Goal: Task Accomplishment & Management: Use online tool/utility

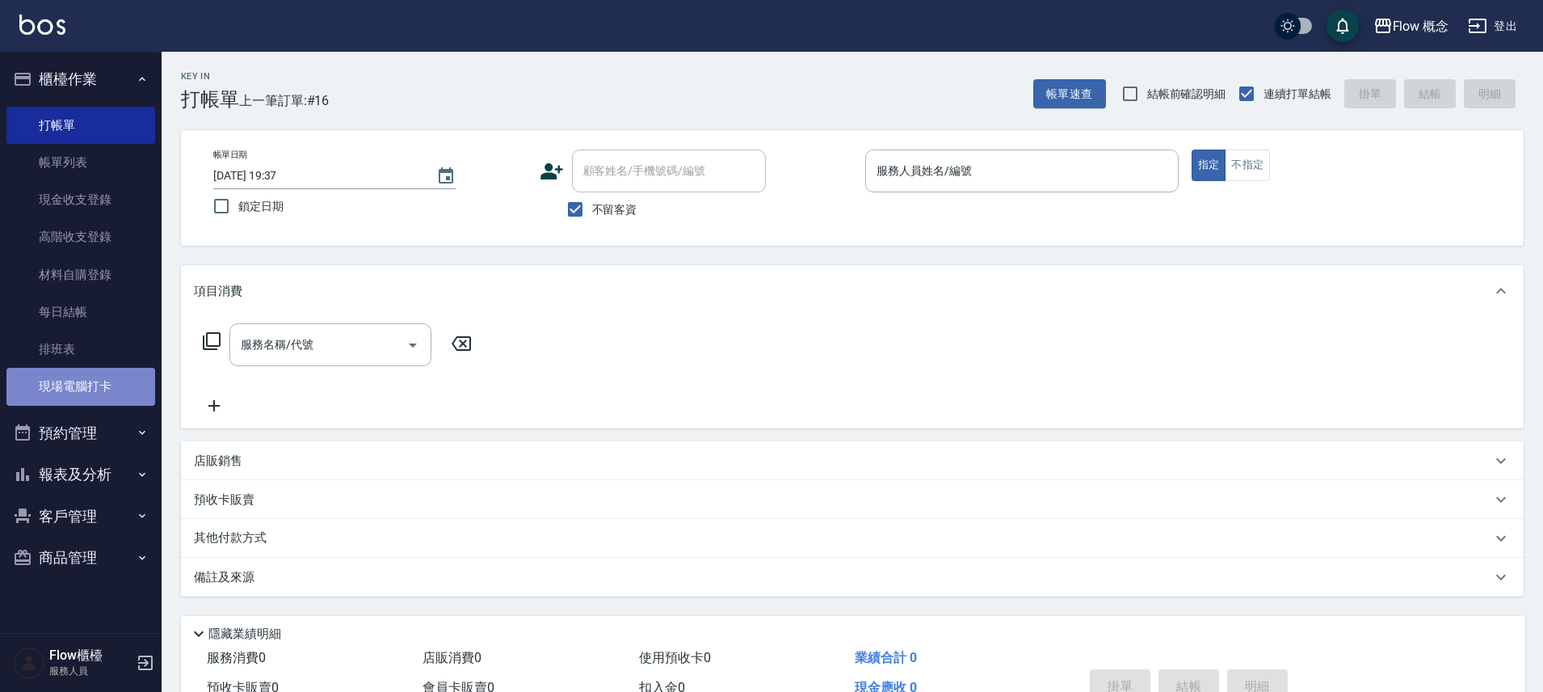
click at [117, 376] on link "現場電腦打卡" at bounding box center [80, 386] width 149 height 37
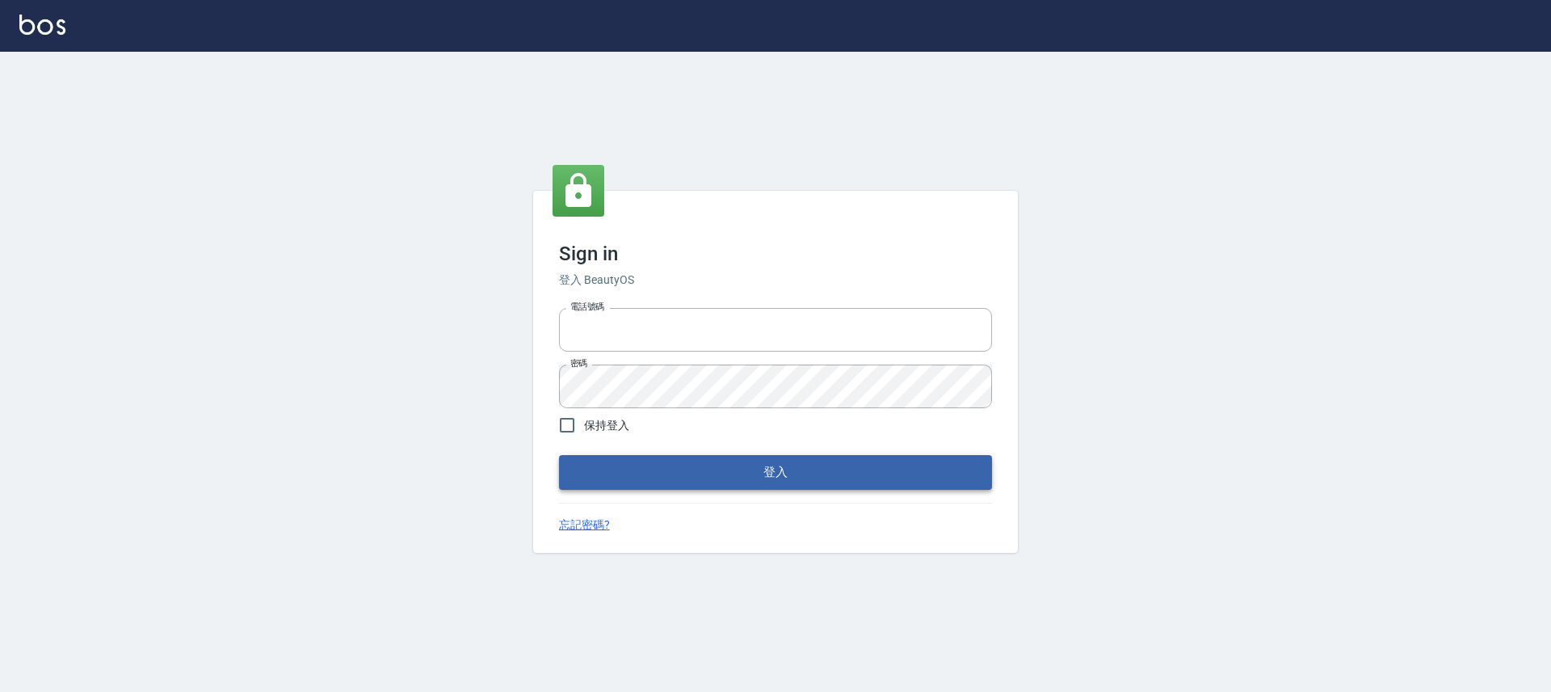
type input "25170116"
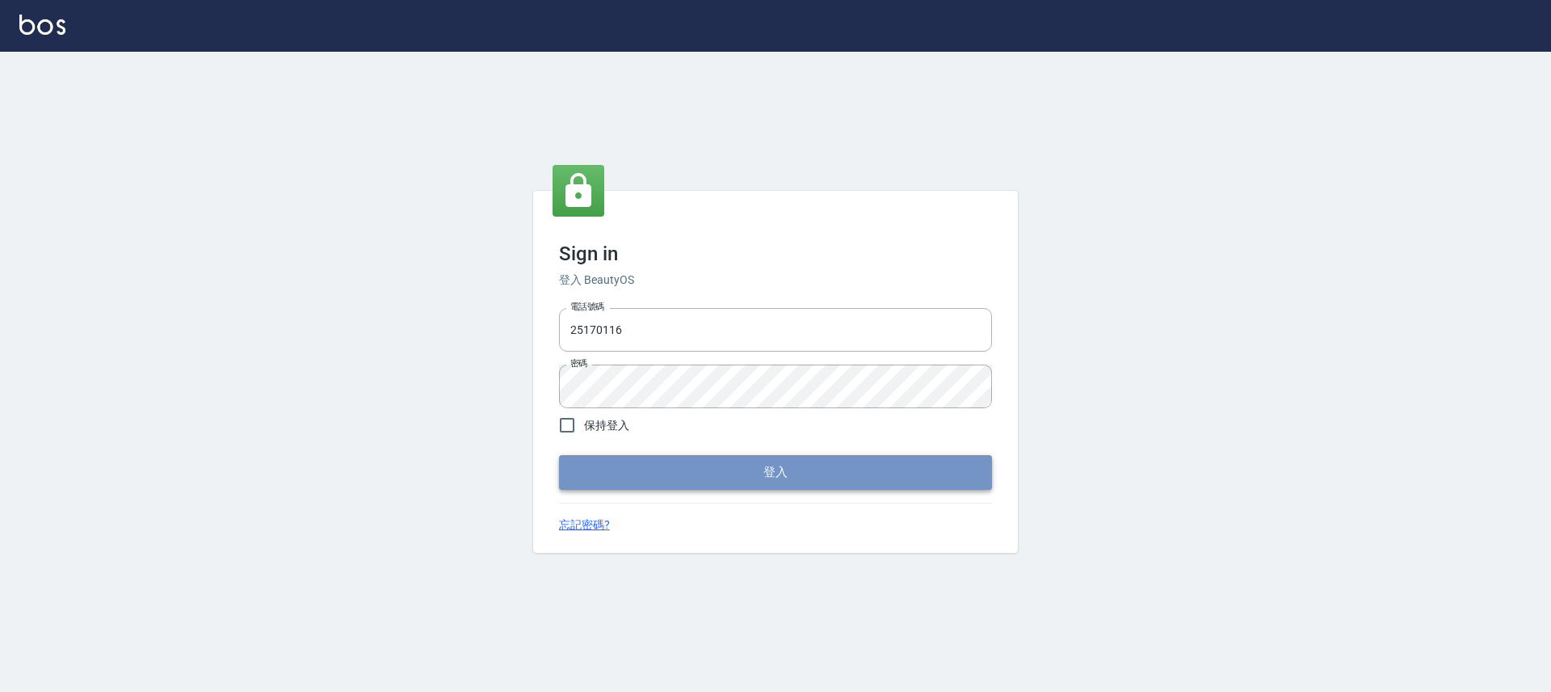
click at [701, 480] on button "登入" at bounding box center [775, 472] width 433 height 34
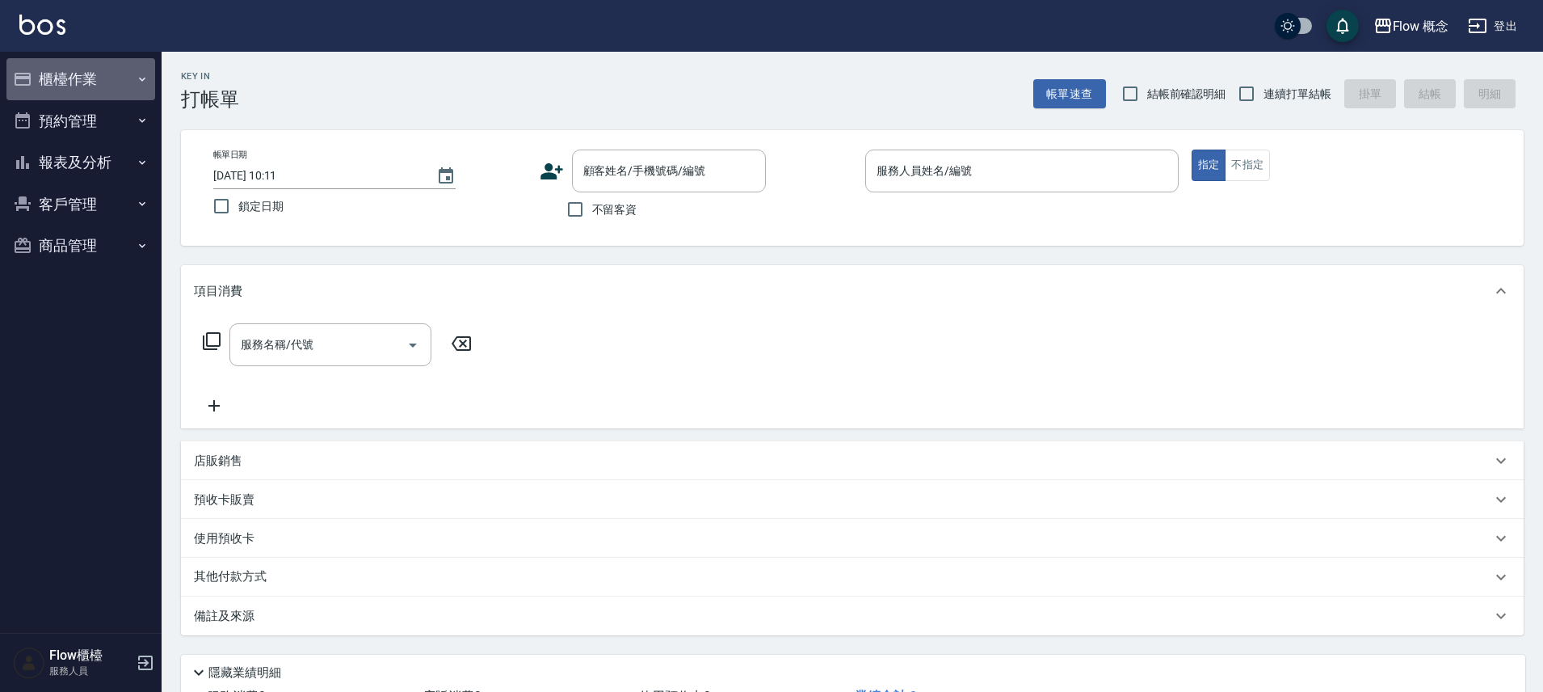
click at [29, 95] on button "櫃檯作業" at bounding box center [80, 79] width 149 height 42
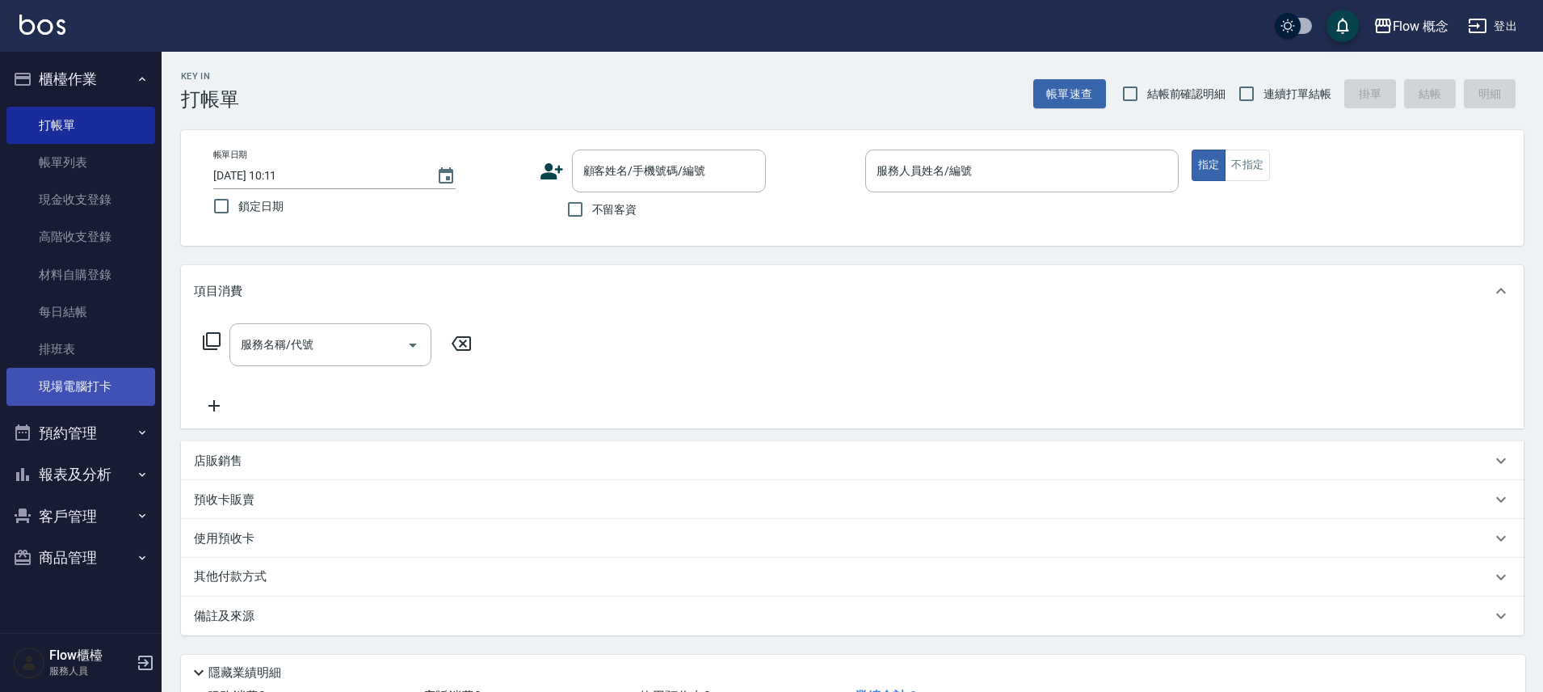
click at [121, 382] on link "現場電腦打卡" at bounding box center [80, 386] width 149 height 37
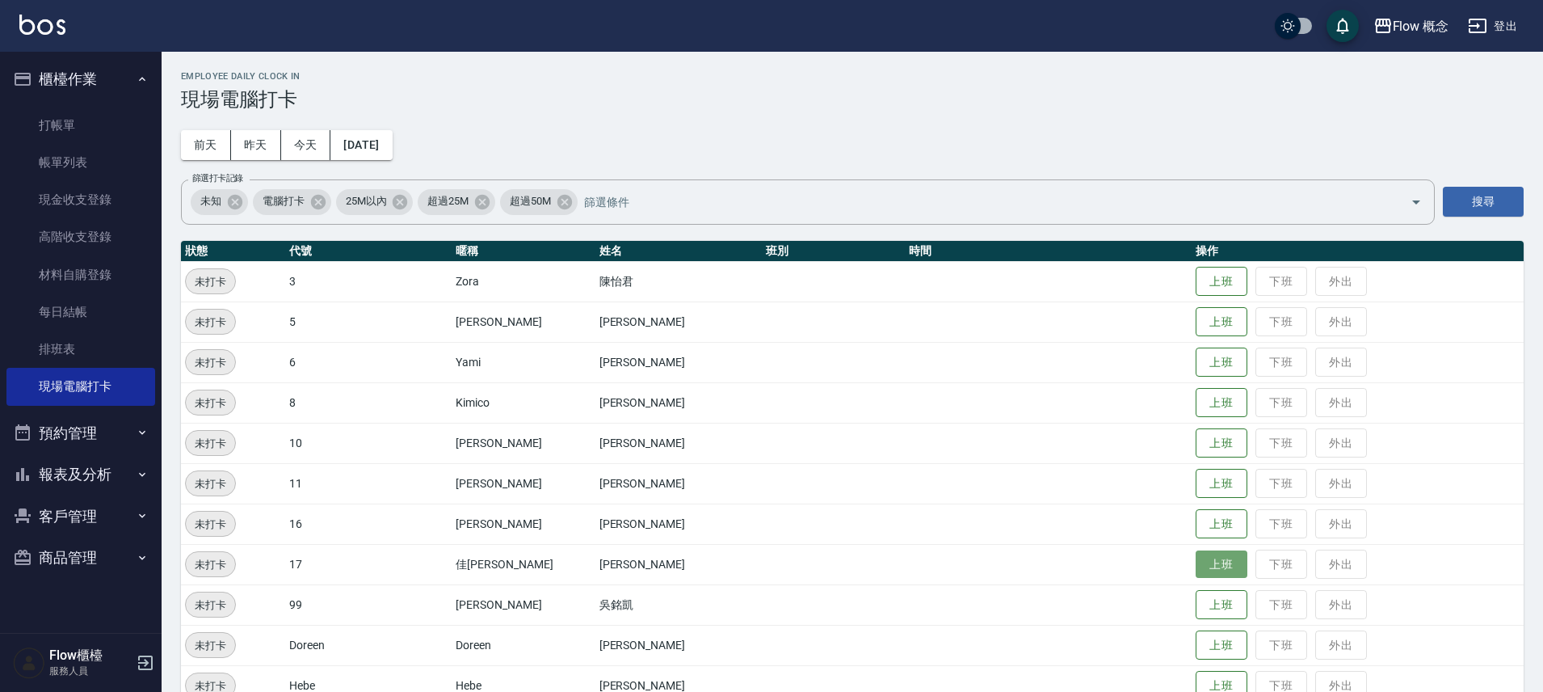
click at [1196, 563] on button "上班" at bounding box center [1222, 564] width 52 height 28
